Goal: Task Accomplishment & Management: Manage account settings

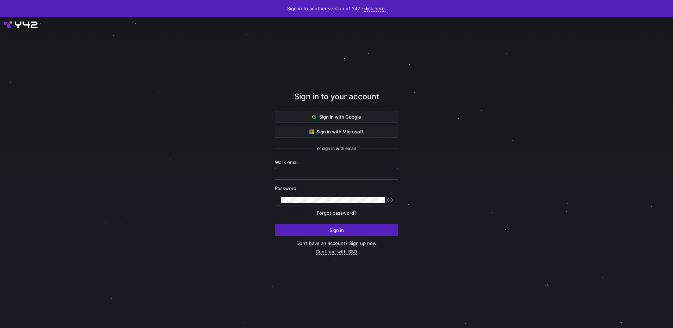
click at [329, 170] on div at bounding box center [336, 173] width 111 height 11
drag, startPoint x: 328, startPoint y: 182, endPoint x: 330, endPoint y: 176, distance: 5.9
click at [329, 180] on form "Work email Password Forgot password? Sign in" at bounding box center [336, 198] width 123 height 77
click at [330, 176] on input "text" at bounding box center [336, 174] width 111 height 6
type input "ralph.sumbingco@cambridge.org"
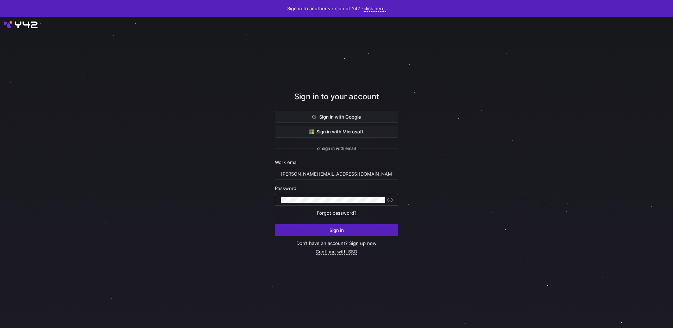
click at [281, 197] on div at bounding box center [281, 197] width 0 height 0
click at [345, 213] on link "Forgot password?" at bounding box center [337, 213] width 40 height 6
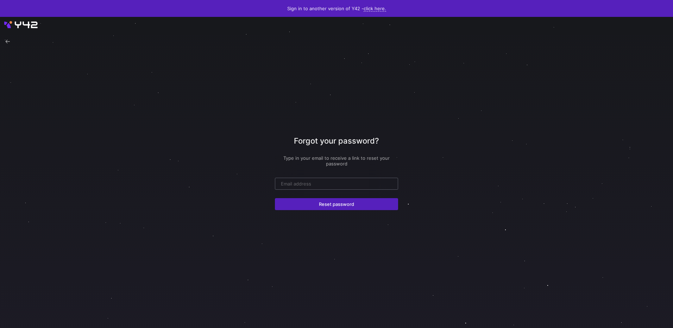
click at [355, 184] on input "email" at bounding box center [336, 184] width 111 height 6
type input "ralph.sumbingco@cambridge.org"
click at [354, 204] on span "submit" at bounding box center [336, 204] width 123 height 11
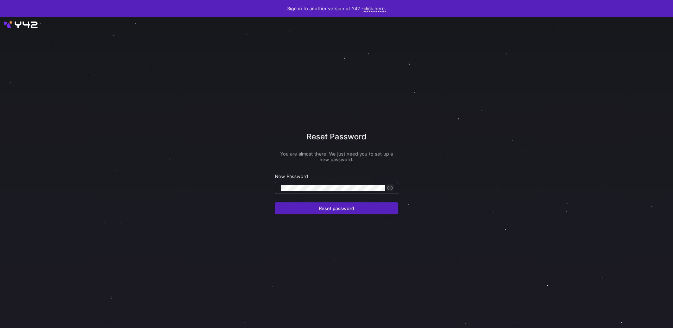
click at [392, 188] on span "button" at bounding box center [390, 188] width 7 height 7
click at [358, 203] on span "submit" at bounding box center [336, 208] width 123 height 11
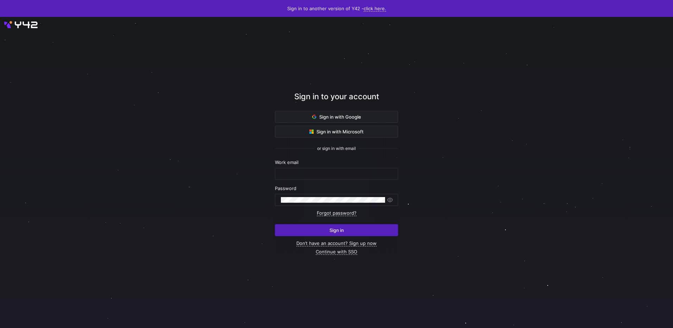
type input "[PERSON_NAME][EMAIL_ADDRESS][DOMAIN_NAME]"
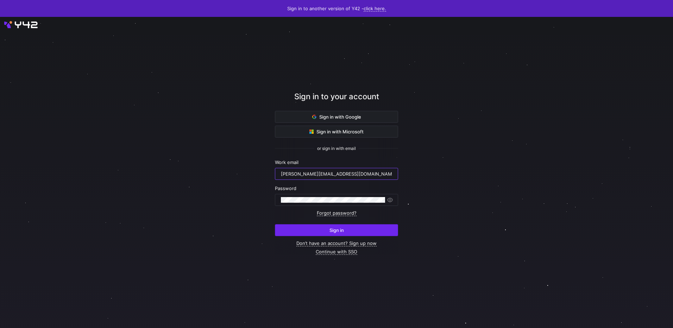
click at [366, 226] on span "submit" at bounding box center [336, 230] width 123 height 11
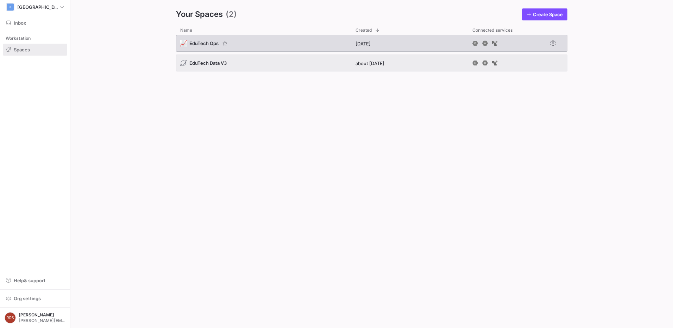
click at [255, 45] on div "📈 EduTech Ops" at bounding box center [263, 43] width 175 height 17
click at [202, 43] on span "EduTech Ops" at bounding box center [203, 43] width 29 height 6
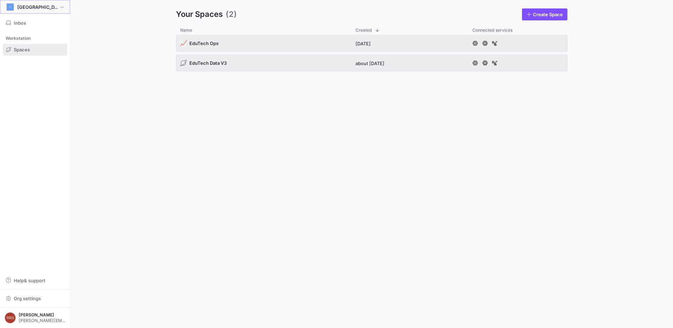
click at [60, 7] on icon at bounding box center [62, 7] width 4 height 4
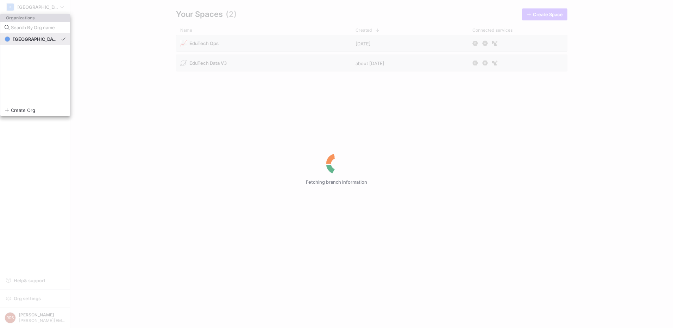
click at [35, 39] on span "[GEOGRAPHIC_DATA]" at bounding box center [35, 39] width 45 height 6
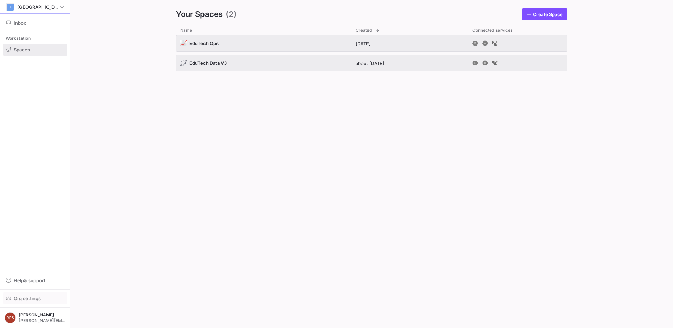
click at [25, 297] on span "Org settings" at bounding box center [27, 299] width 27 height 6
